Goal: Task Accomplishment & Management: Use online tool/utility

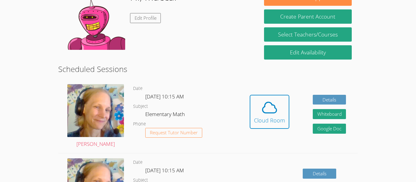
scroll to position [134, 0]
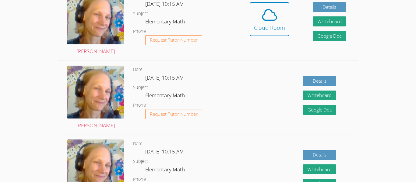
scroll to position [201, 0]
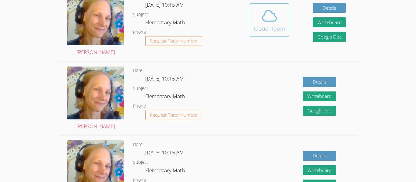
click at [258, 10] on span at bounding box center [269, 15] width 31 height 17
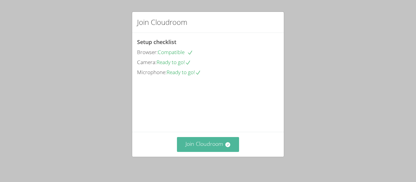
click at [189, 148] on button "Join Cloudroom" at bounding box center [208, 144] width 62 height 15
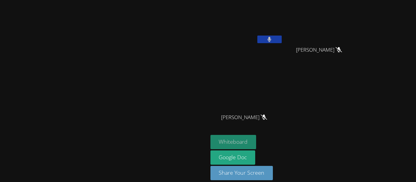
click at [256, 144] on button "Whiteboard" at bounding box center [233, 142] width 46 height 14
